Goal: Transaction & Acquisition: Purchase product/service

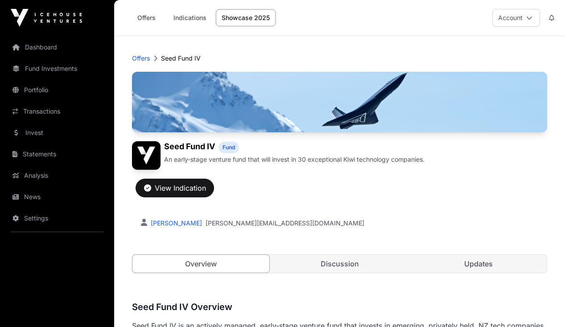
scroll to position [603, 0]
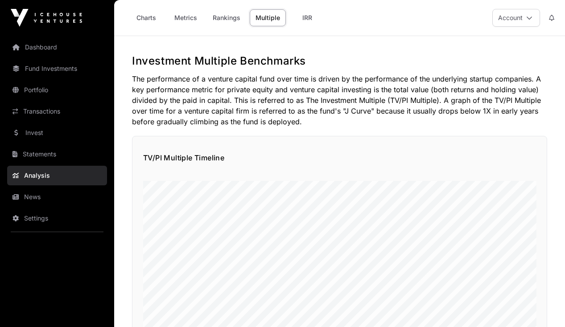
select select "**"
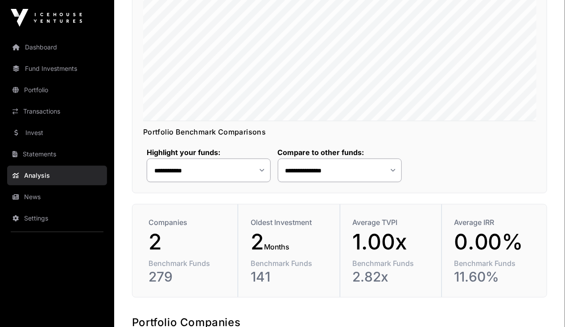
scroll to position [223, 0]
click at [39, 132] on link "Invest" at bounding box center [57, 133] width 100 height 20
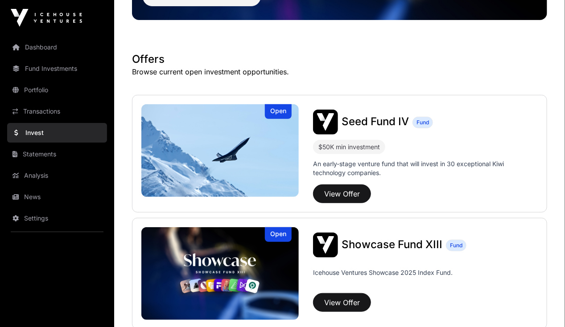
scroll to position [131, 0]
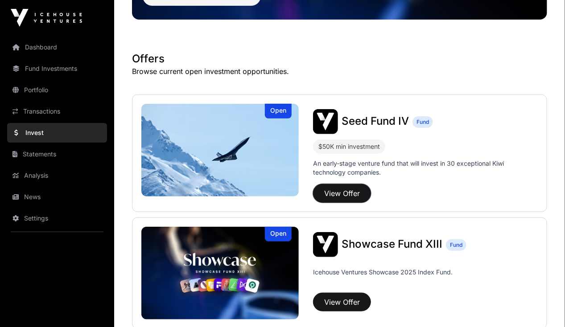
click at [348, 190] on button "View Offer" at bounding box center [342, 193] width 58 height 19
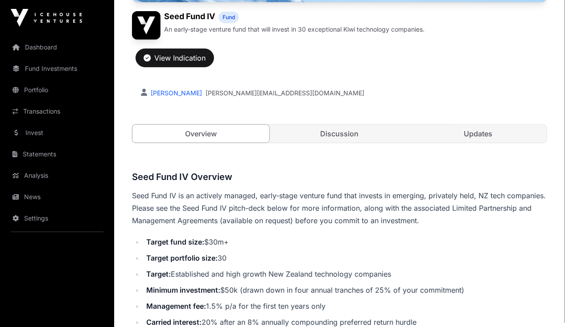
scroll to position [110, 0]
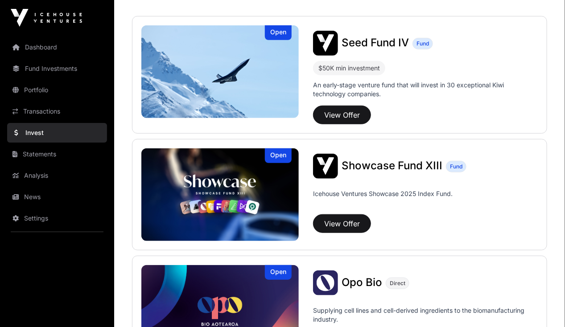
scroll to position [229, 0]
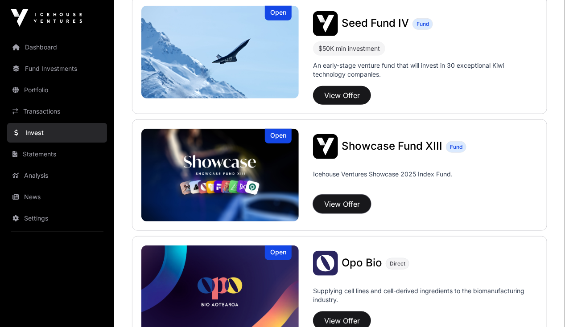
click at [335, 198] on button "View Offer" at bounding box center [342, 204] width 58 height 19
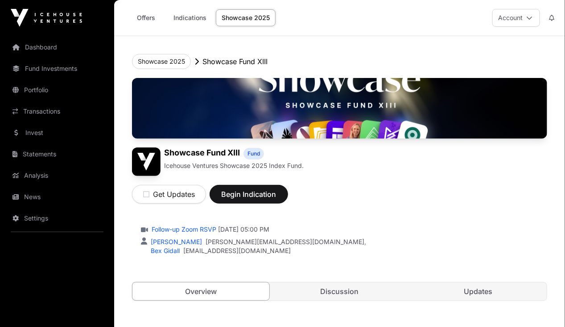
click at [321, 139] on img at bounding box center [339, 108] width 415 height 61
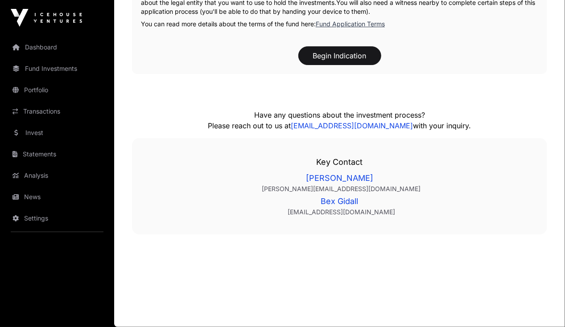
scroll to position [1250, 0]
click at [54, 140] on link "Invest" at bounding box center [57, 133] width 100 height 20
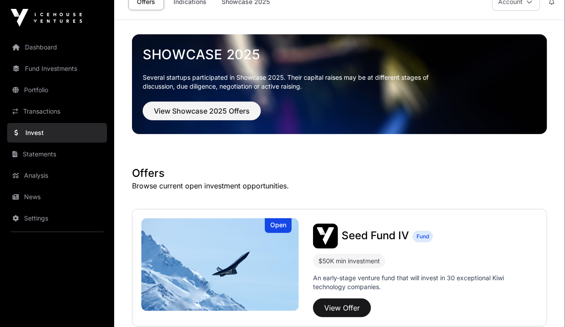
scroll to position [17, 0]
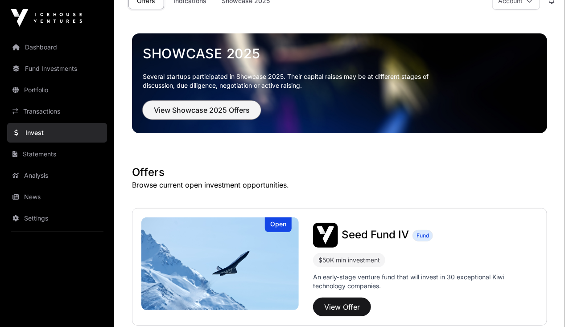
click at [197, 115] on span "View Showcase 2025 Offers" at bounding box center [202, 110] width 96 height 11
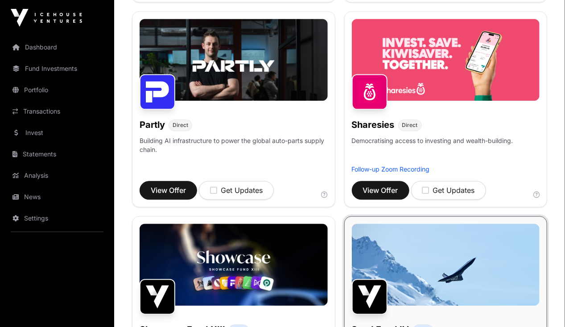
scroll to position [743, 0]
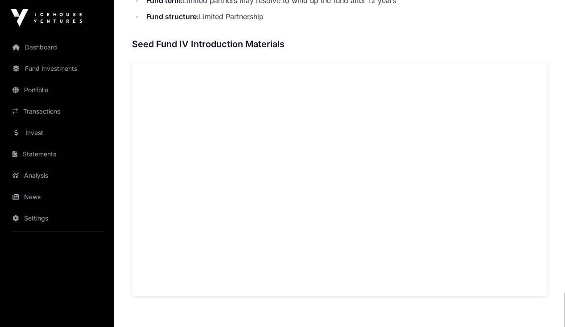
scroll to position [572, 0]
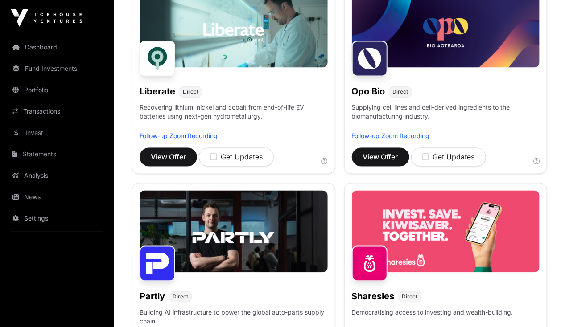
scroll to position [571, 0]
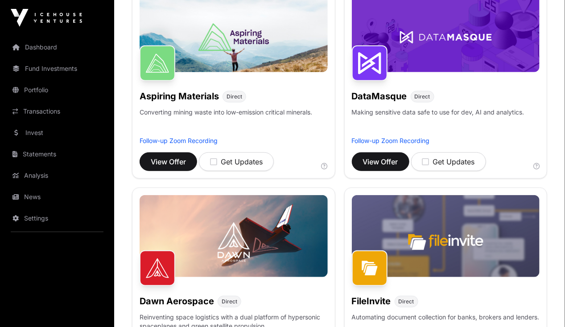
scroll to position [156, 0]
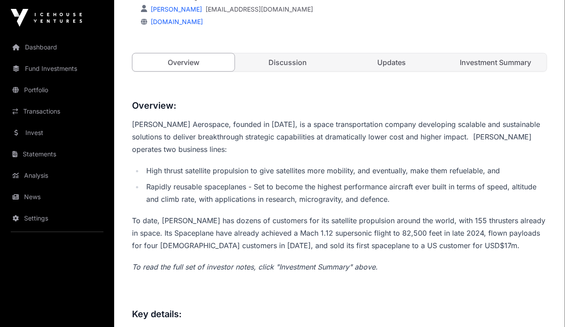
scroll to position [232, 0]
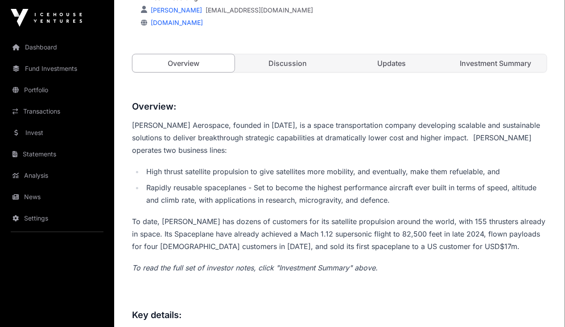
click at [487, 72] on link "Investment Summary" at bounding box center [495, 63] width 102 height 18
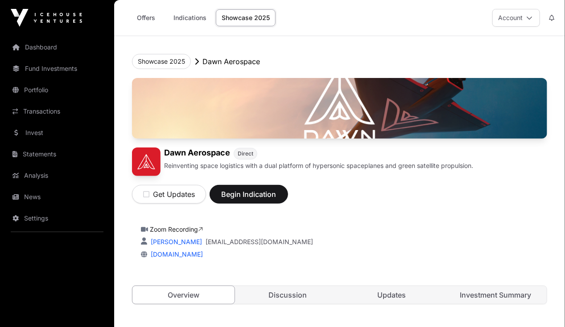
scroll to position [232, 0]
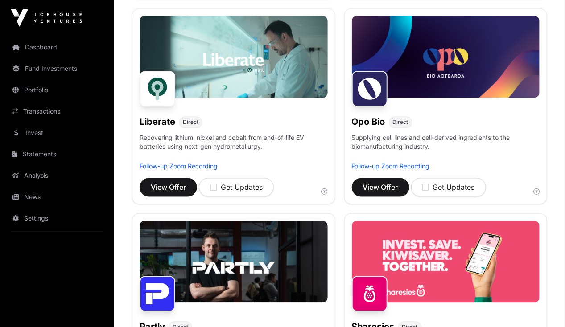
scroll to position [542, 0]
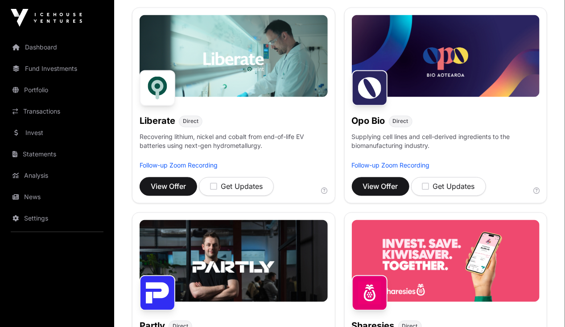
click at [203, 220] on img at bounding box center [234, 261] width 188 height 82
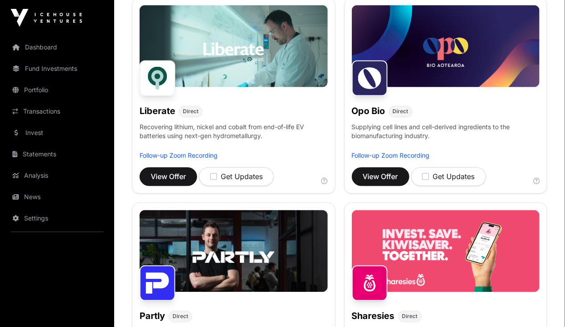
scroll to position [551, 0]
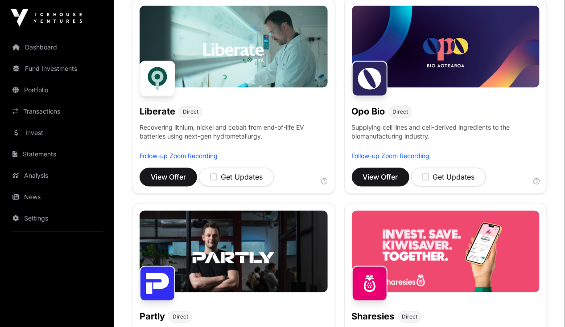
click at [352, 211] on img at bounding box center [446, 252] width 188 height 82
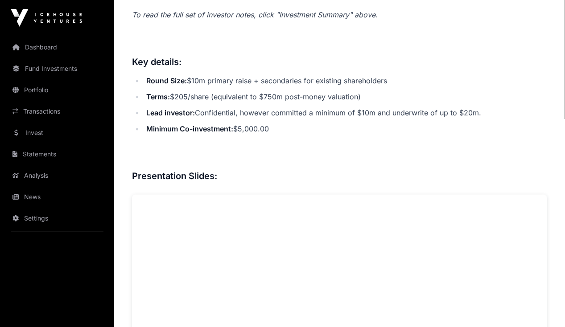
scroll to position [340, 0]
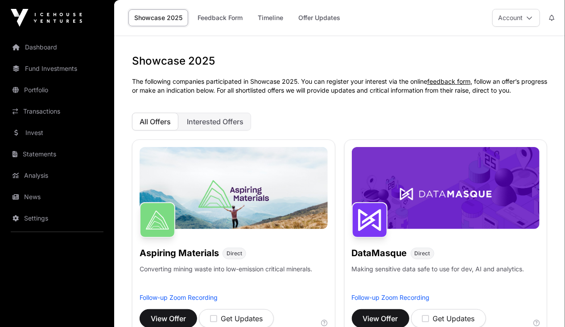
click at [54, 133] on link "Invest" at bounding box center [57, 133] width 100 height 20
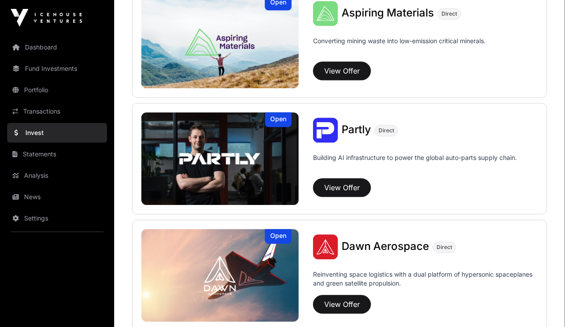
scroll to position [831, 0]
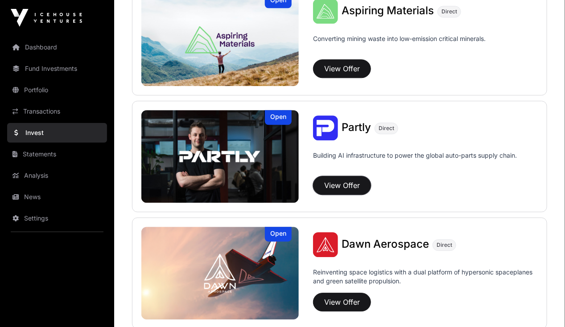
click at [341, 180] on button "View Offer" at bounding box center [342, 185] width 58 height 19
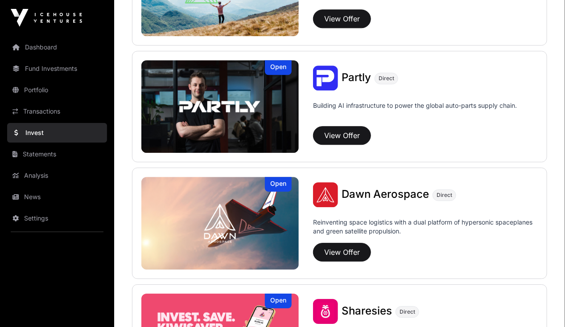
scroll to position [882, 0]
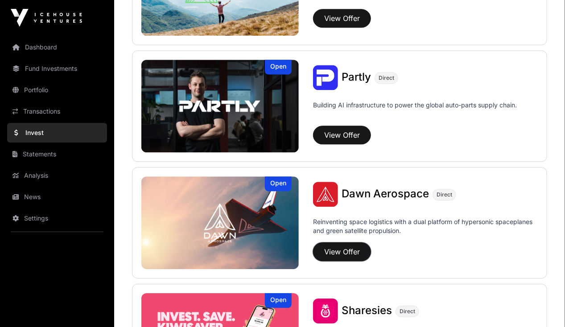
click at [352, 247] on button "View Offer" at bounding box center [342, 252] width 58 height 19
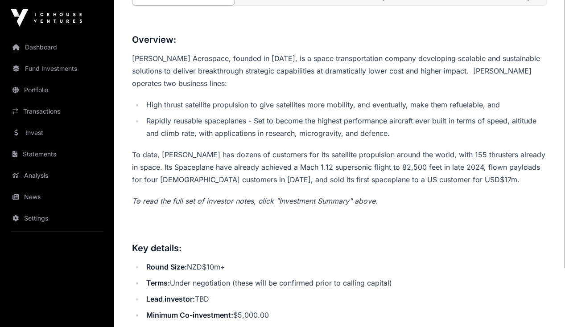
scroll to position [251, 0]
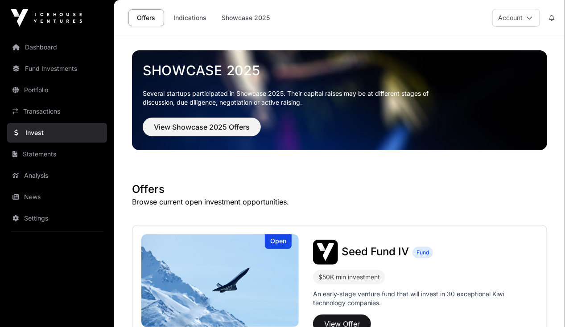
click at [184, 17] on link "Indications" at bounding box center [190, 17] width 45 height 17
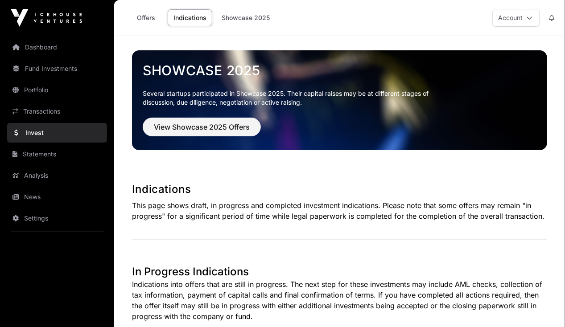
click at [251, 19] on link "Showcase 2025" at bounding box center [246, 17] width 60 height 17
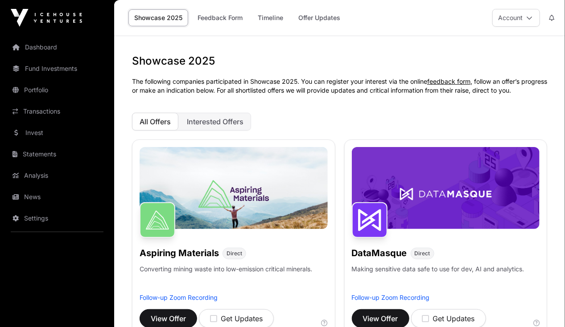
click at [81, 134] on link "Invest" at bounding box center [57, 133] width 100 height 20
